Goal: Task Accomplishment & Management: Manage account settings

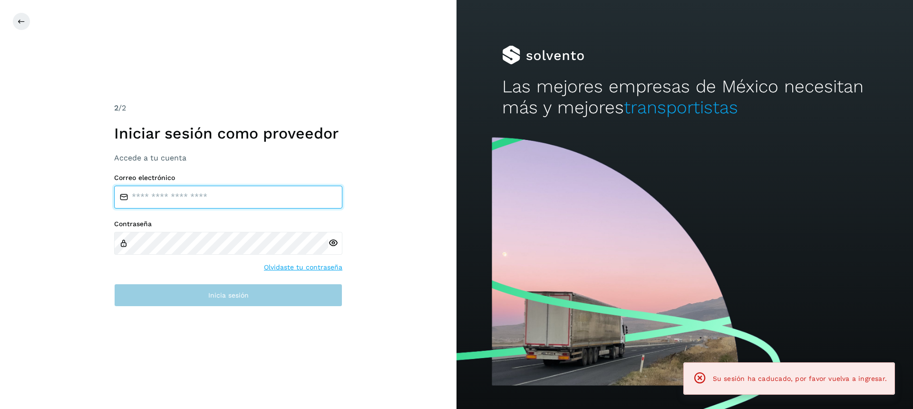
type input "**********"
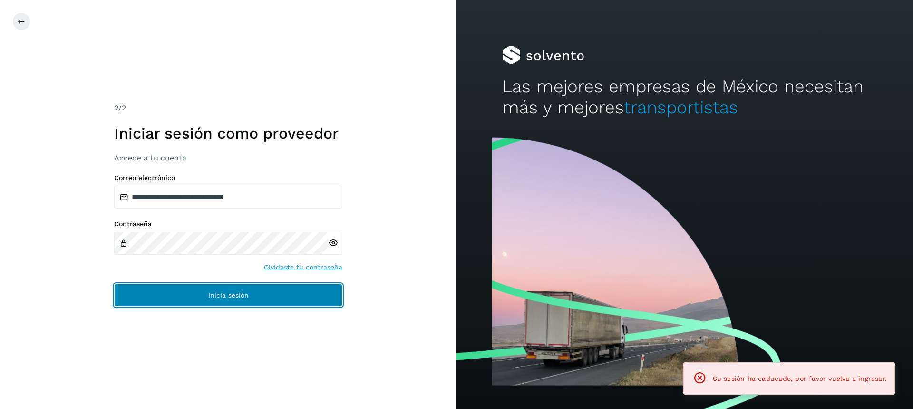
click at [206, 297] on button "Inicia sesión" at bounding box center [228, 294] width 228 height 23
